Goal: Navigation & Orientation: Find specific page/section

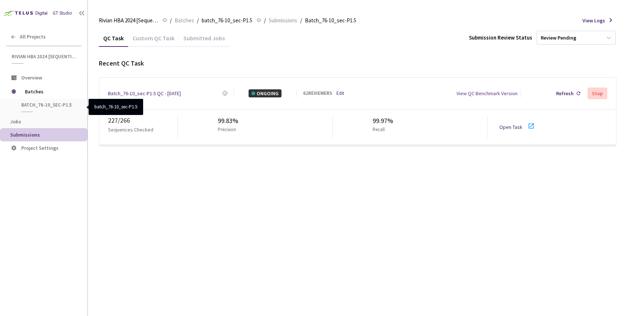
click at [39, 105] on span "batch_76-10_sec-P1.5" at bounding box center [48, 105] width 54 height 6
click at [41, 138] on li "Submissions" at bounding box center [43, 134] width 87 height 13
click at [29, 124] on span "Jobs" at bounding box center [45, 122] width 71 height 6
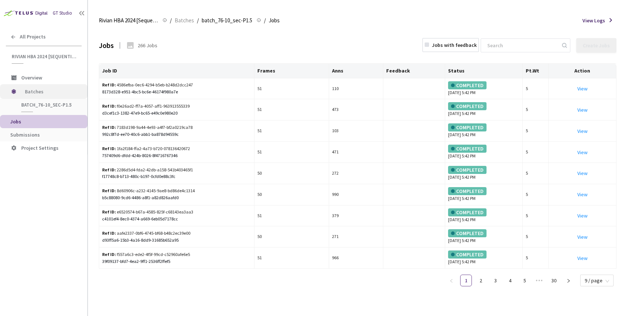
click at [30, 93] on span "Batches" at bounding box center [50, 91] width 50 height 15
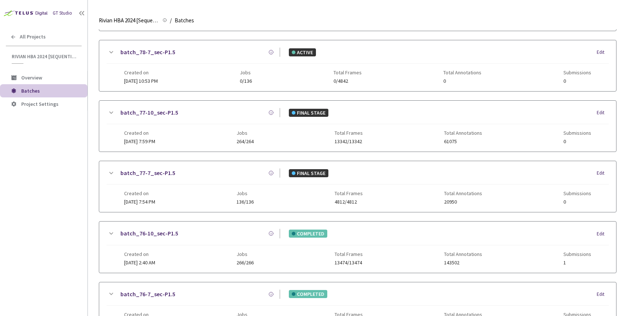
scroll to position [315, 0]
